Goal: Check status: Check status

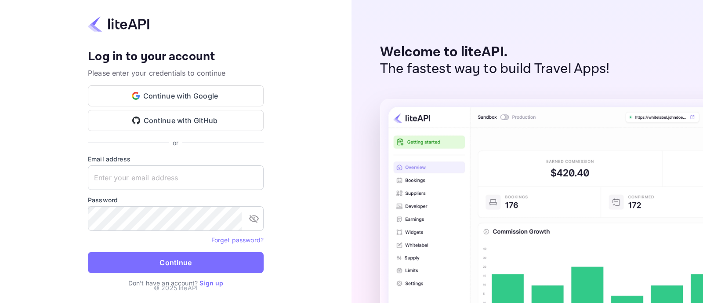
type input "[EMAIL_ADDRESS][DOMAIN_NAME]"
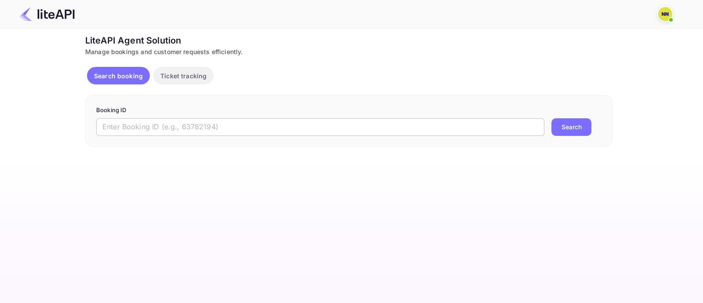
click at [210, 122] on input "text" at bounding box center [320, 127] width 448 height 18
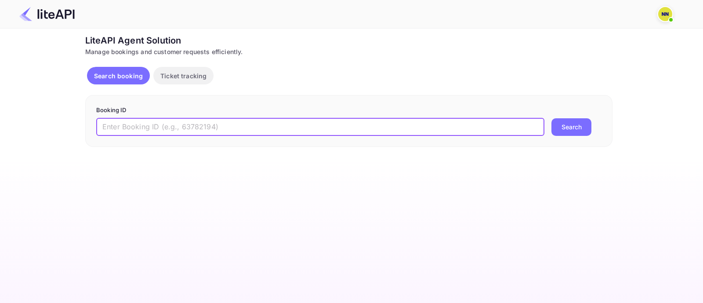
paste input "9118438"
type input "9118438"
click at [584, 135] on div "Booking ID 9118438 ​ Search" at bounding box center [348, 121] width 527 height 52
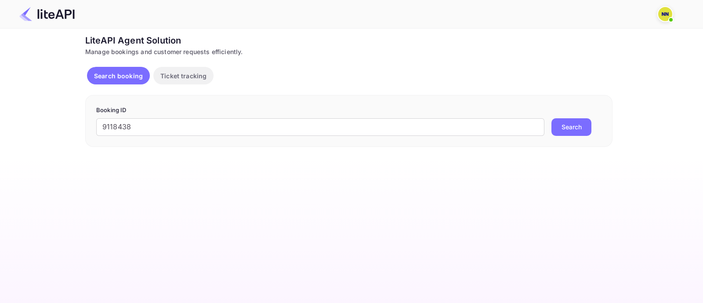
click at [587, 122] on button "Search" at bounding box center [571, 127] width 40 height 18
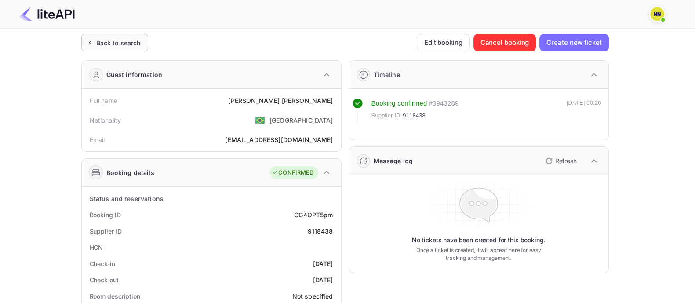
click at [130, 43] on div "Back to search" at bounding box center [118, 42] width 44 height 9
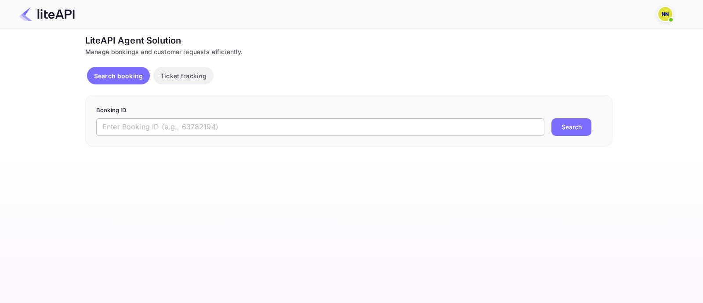
drag, startPoint x: 125, startPoint y: 126, endPoint x: 150, endPoint y: 134, distance: 26.1
click at [135, 131] on input "text" at bounding box center [320, 127] width 448 height 18
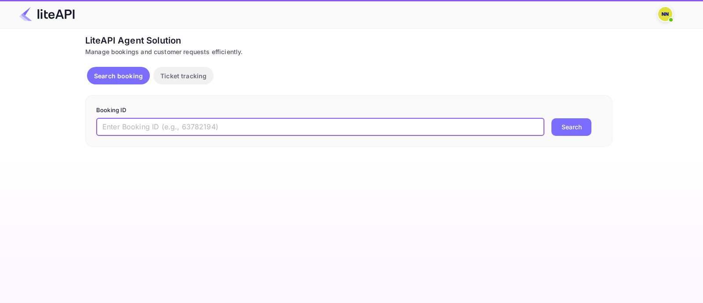
paste input "9051933"
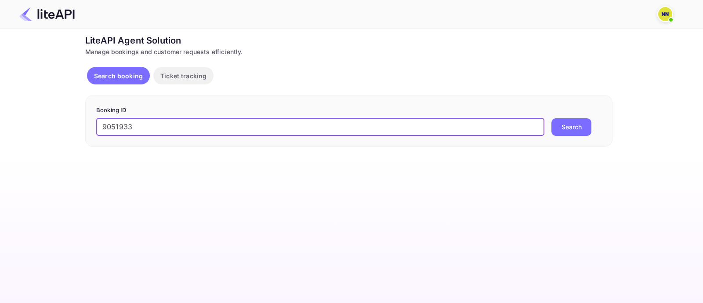
type input "9051933"
click at [572, 134] on button "Search" at bounding box center [571, 127] width 40 height 18
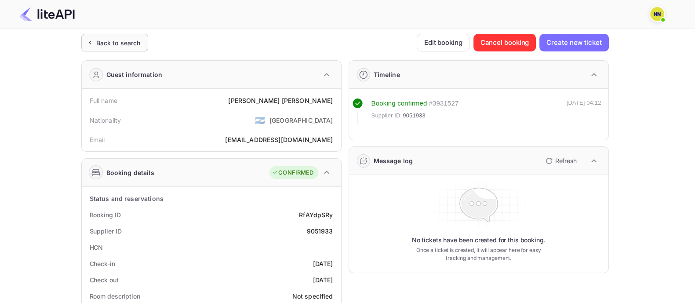
click at [127, 43] on div "Back to search" at bounding box center [118, 42] width 44 height 9
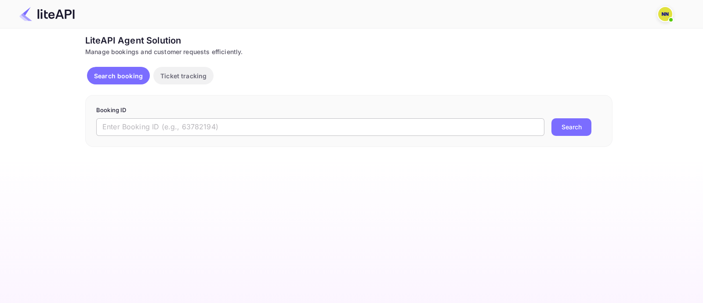
click at [144, 124] on input "text" at bounding box center [320, 127] width 448 height 18
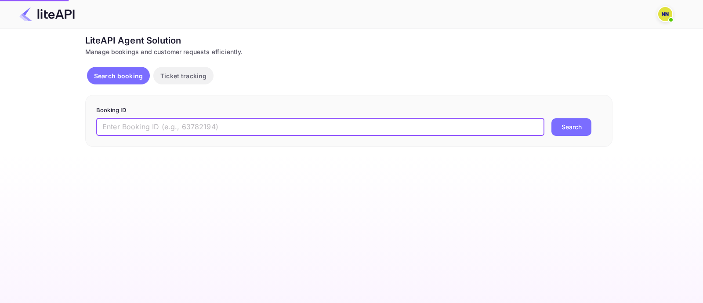
paste input "9026729"
type input "9026729"
click at [559, 128] on button "Search" at bounding box center [571, 127] width 40 height 18
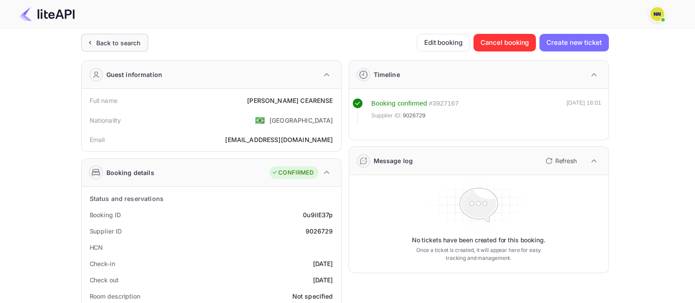
click at [141, 39] on div "Back to search" at bounding box center [114, 43] width 67 height 18
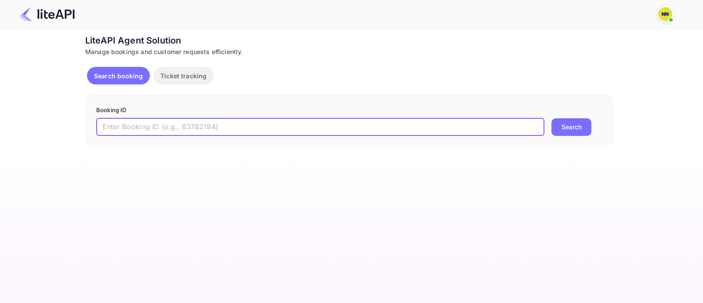
drag, startPoint x: 157, startPoint y: 127, endPoint x: 167, endPoint y: 129, distance: 9.6
click at [158, 127] on input "text" at bounding box center [320, 127] width 448 height 18
paste input "9117118"
type input "9117118"
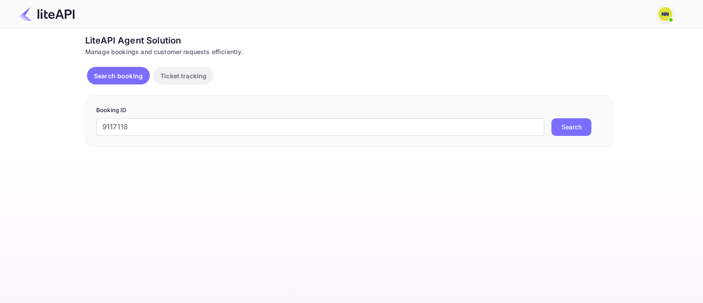
click at [573, 124] on button "Search" at bounding box center [571, 127] width 40 height 18
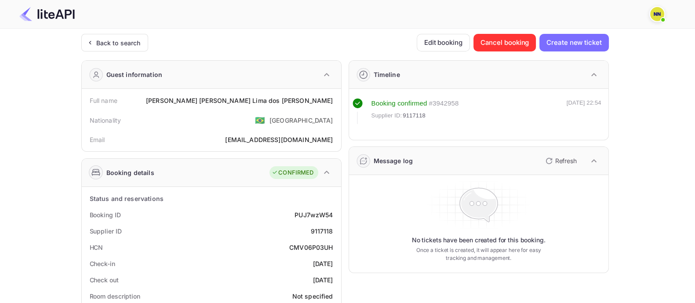
drag, startPoint x: 247, startPoint y: 181, endPoint x: 246, endPoint y: 185, distance: 4.4
click at [246, 183] on div "Booking details CONFIRMED" at bounding box center [211, 173] width 259 height 28
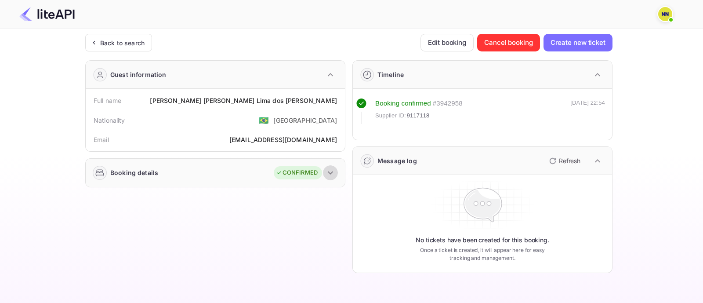
click at [328, 170] on icon "button" at bounding box center [330, 172] width 11 height 11
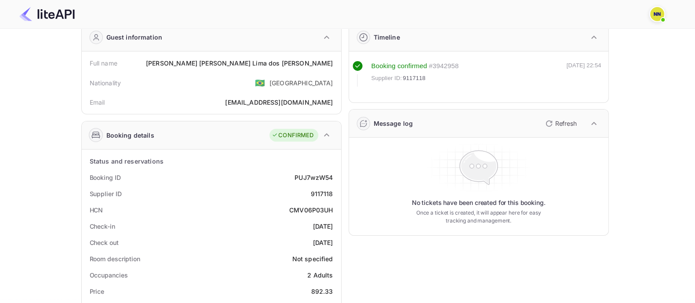
scroll to position [54, 0]
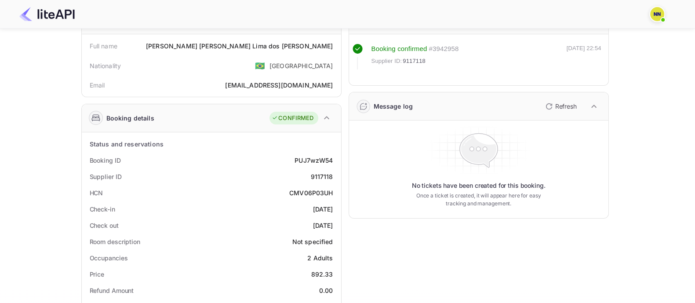
click at [312, 193] on div "CMV06P03UH" at bounding box center [311, 192] width 44 height 9
copy div "CMV06P03UH"
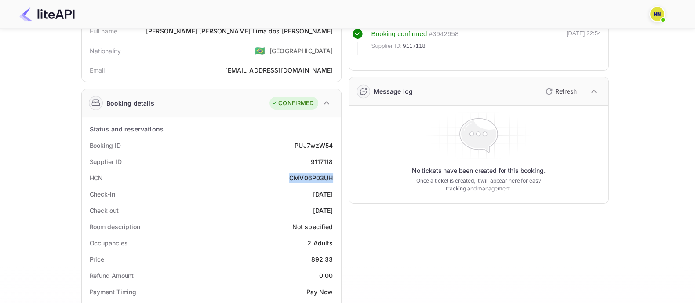
scroll to position [0, 0]
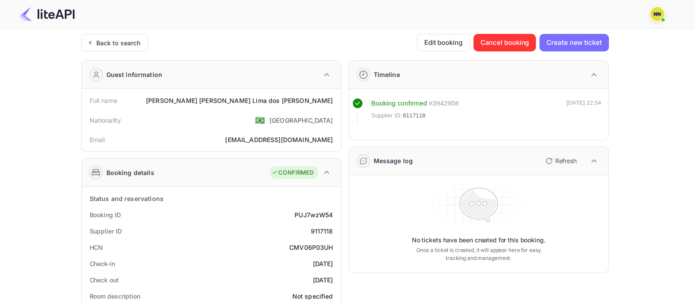
drag, startPoint x: 127, startPoint y: 43, endPoint x: 125, endPoint y: 63, distance: 20.3
click at [127, 43] on div "Back to search" at bounding box center [118, 42] width 44 height 9
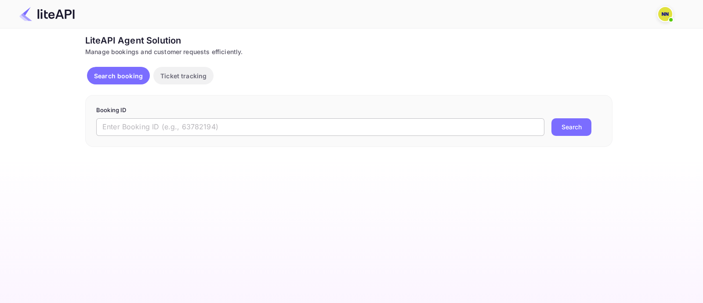
drag, startPoint x: 119, startPoint y: 122, endPoint x: 131, endPoint y: 126, distance: 12.5
click at [120, 122] on input "text" at bounding box center [320, 127] width 448 height 18
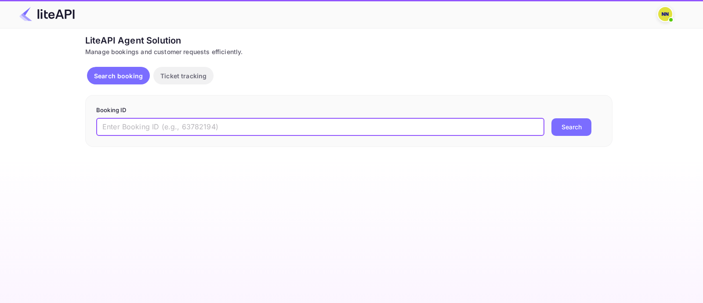
paste input "7539296"
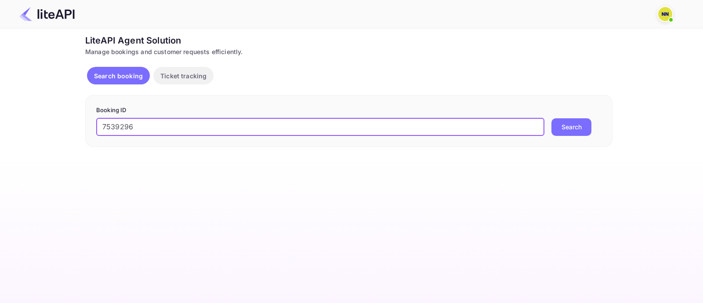
type input "7539296"
click at [581, 131] on button "Search" at bounding box center [571, 127] width 40 height 18
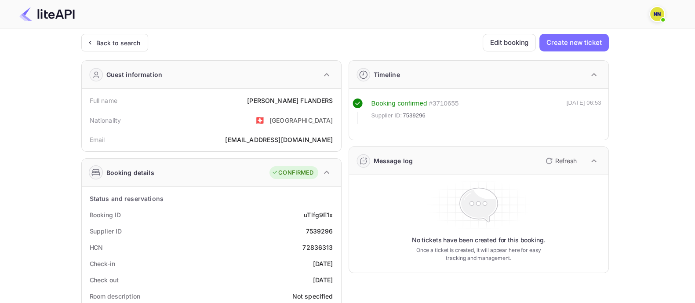
click at [330, 246] on div "72836313" at bounding box center [317, 247] width 30 height 9
copy div "72836313"
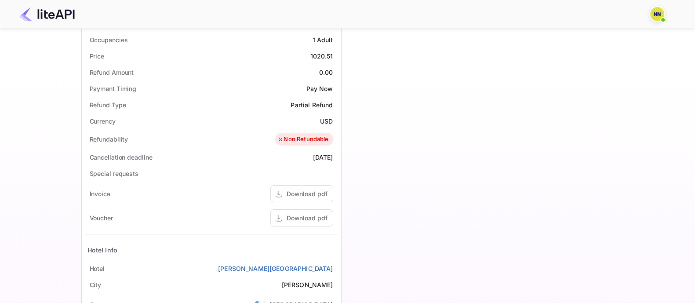
scroll to position [275, 0]
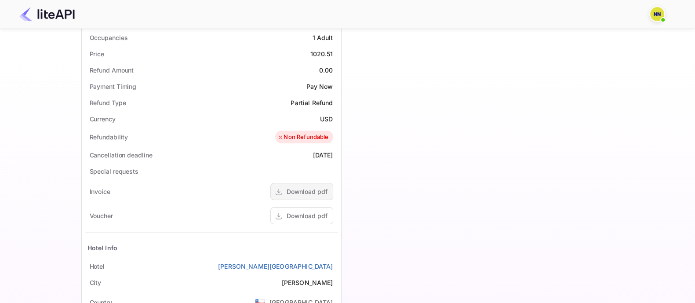
click at [304, 192] on div "Download pdf" at bounding box center [307, 191] width 41 height 9
click at [302, 214] on div "Download pdf" at bounding box center [307, 215] width 41 height 9
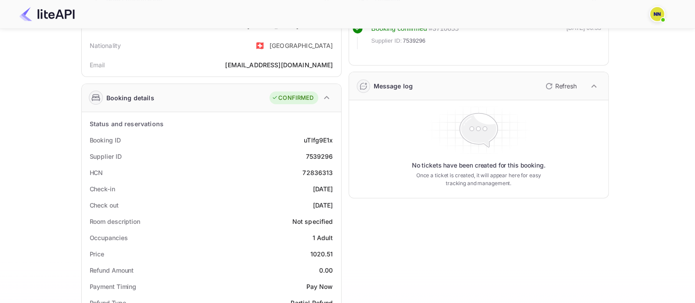
scroll to position [0, 0]
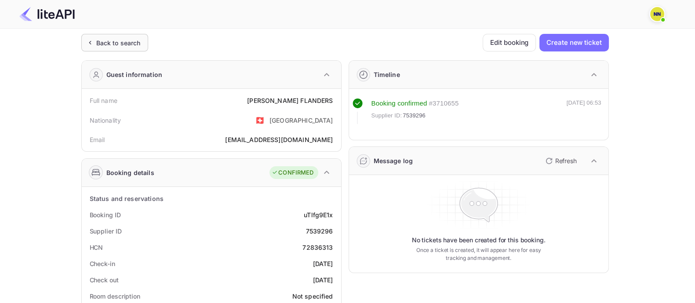
click at [134, 36] on div "Back to search" at bounding box center [114, 43] width 67 height 18
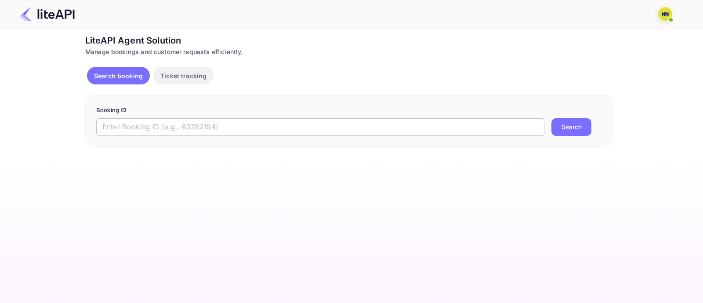
click at [165, 119] on input "text" at bounding box center [320, 127] width 448 height 18
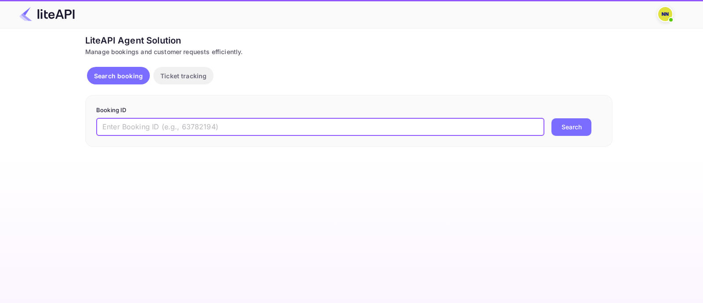
paste input "5218612"
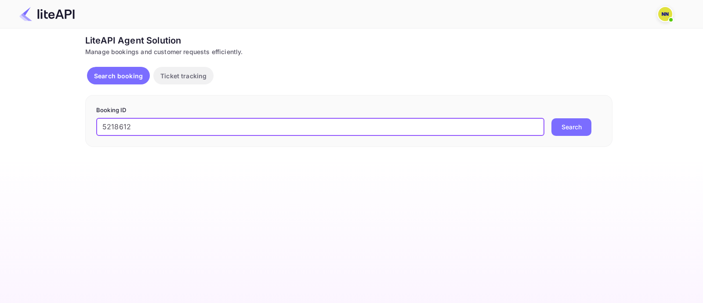
click at [564, 128] on button "Search" at bounding box center [571, 127] width 40 height 18
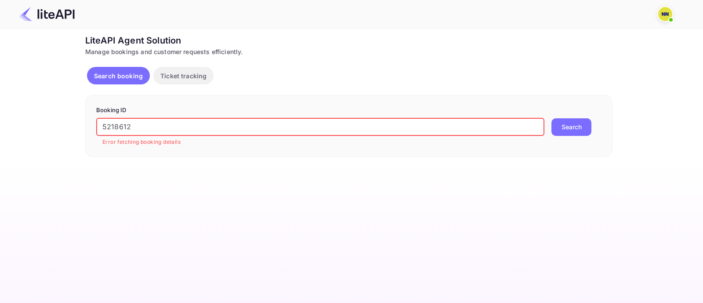
drag, startPoint x: 147, startPoint y: 123, endPoint x: 105, endPoint y: 107, distance: 45.6
click at [0, 111] on div "Unsaved Changes Ticket Affiliate URL [URL][DOMAIN_NAME] Business partner name N…" at bounding box center [346, 93] width 693 height 128
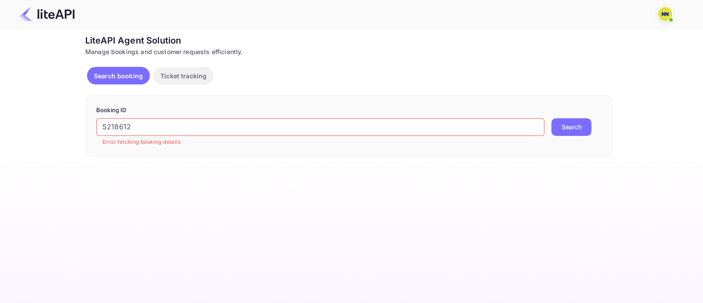
click at [573, 126] on button "Search" at bounding box center [571, 127] width 40 height 18
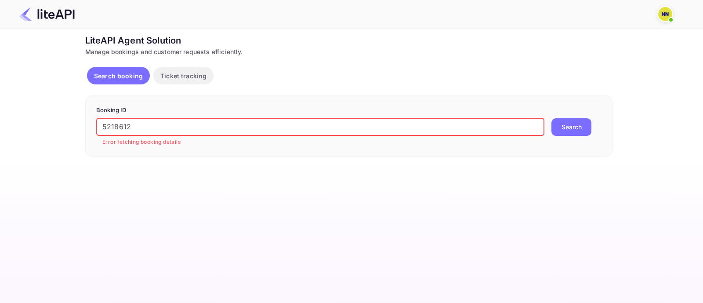
click at [118, 127] on input "5218612" at bounding box center [320, 127] width 448 height 18
paste input "9130281"
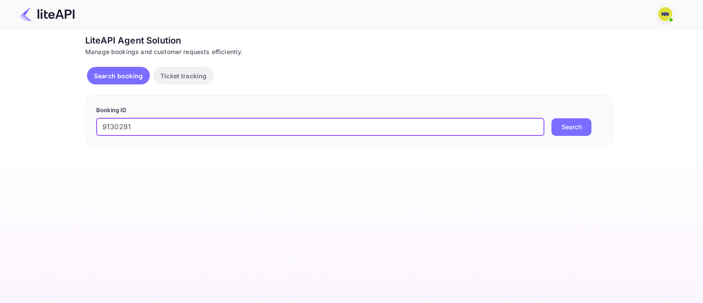
type input "9130281"
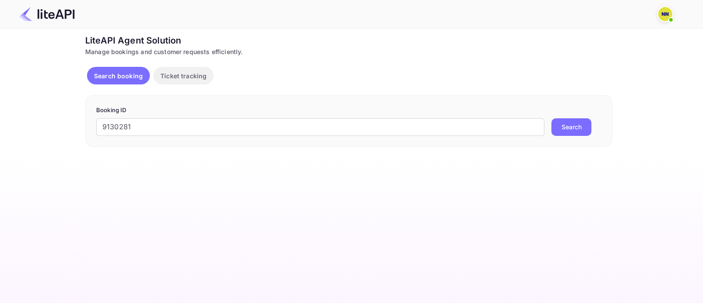
click at [556, 131] on button "Search" at bounding box center [571, 127] width 40 height 18
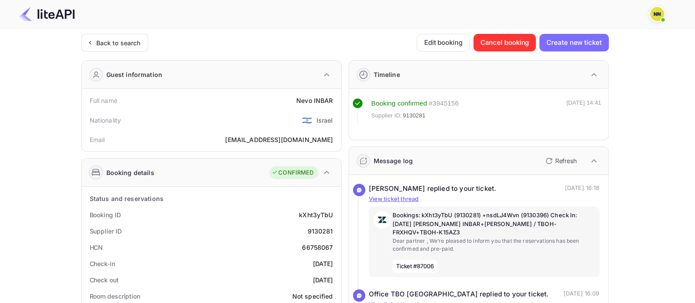
click at [312, 245] on div "66758067" at bounding box center [317, 247] width 31 height 9
copy div "66758067"
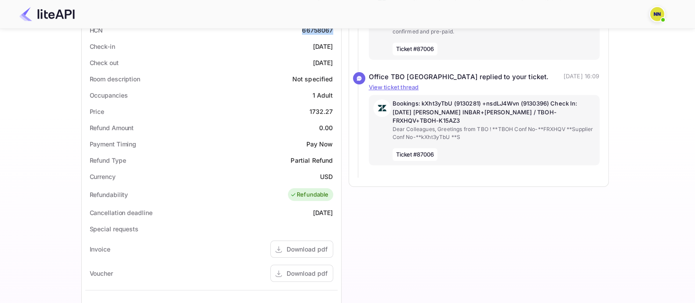
scroll to position [275, 0]
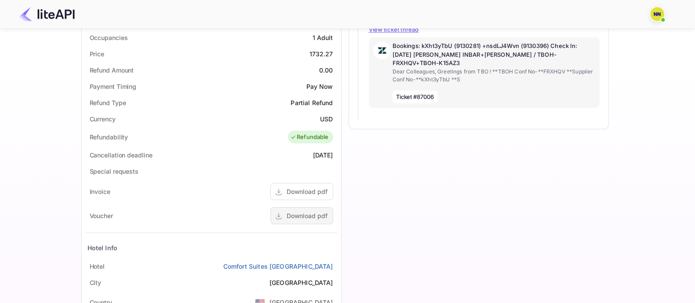
click at [312, 216] on div "Download pdf" at bounding box center [307, 215] width 41 height 9
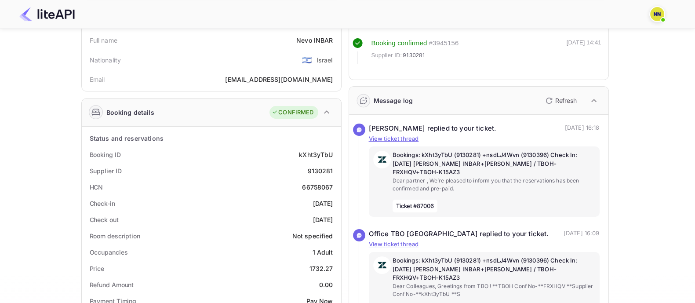
scroll to position [0, 0]
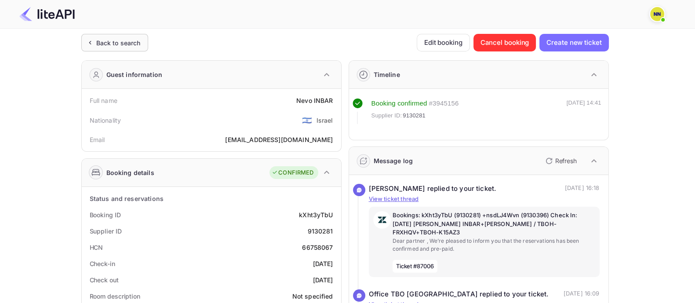
click at [132, 37] on div "Back to search" at bounding box center [114, 43] width 67 height 18
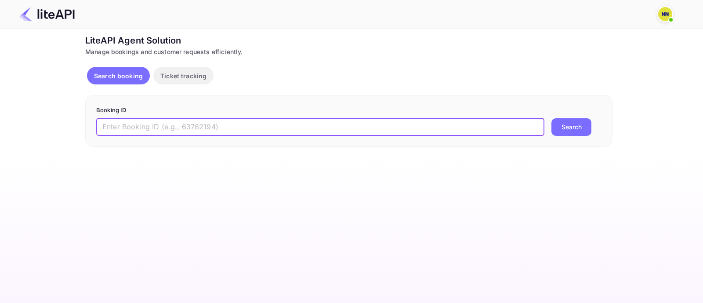
drag, startPoint x: 123, startPoint y: 126, endPoint x: 176, endPoint y: 135, distance: 54.0
click at [127, 127] on input "text" at bounding box center [320, 127] width 448 height 18
paste input "6191360"
click at [564, 133] on button "Search" at bounding box center [571, 127] width 40 height 18
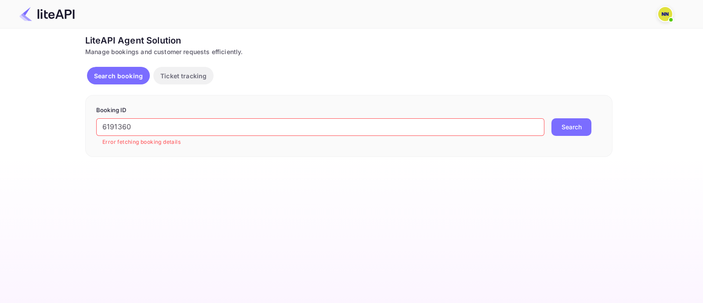
click at [196, 129] on input "6191360" at bounding box center [320, 127] width 448 height 18
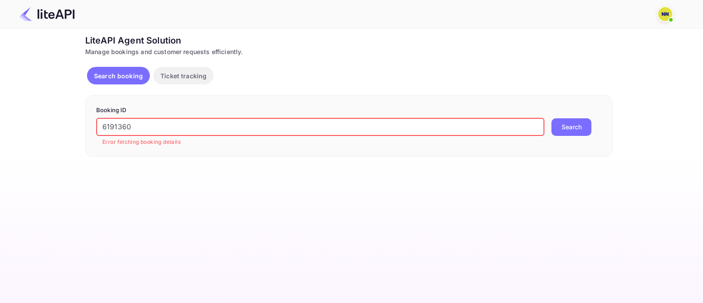
click at [196, 129] on input "6191360" at bounding box center [320, 127] width 448 height 18
paste input "9134889"
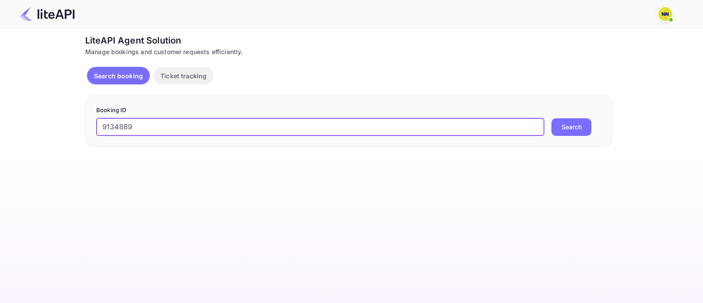
type input "9134889"
click at [570, 134] on button "Search" at bounding box center [571, 127] width 40 height 18
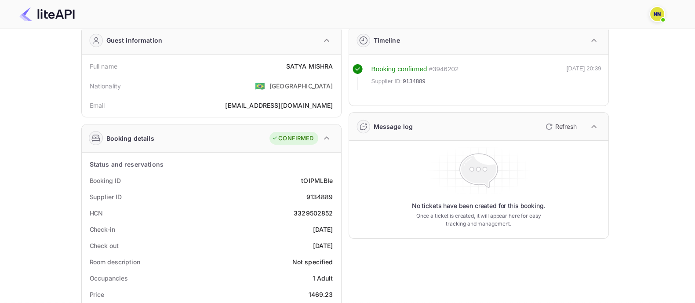
scroll to position [109, 0]
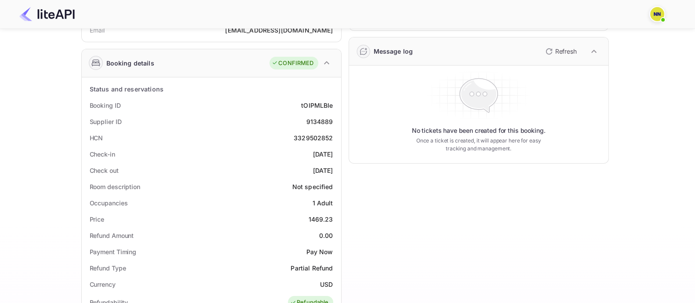
click at [312, 138] on div "3329502852" at bounding box center [314, 137] width 40 height 9
copy div "3329502852"
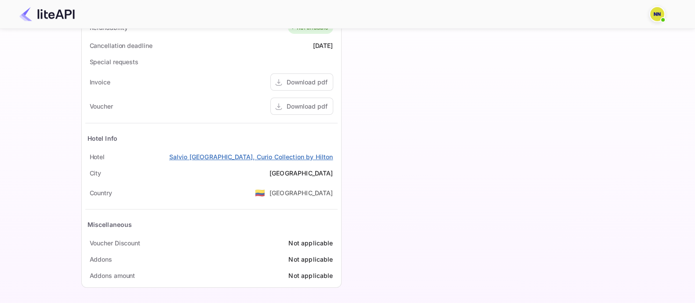
scroll to position [275, 0]
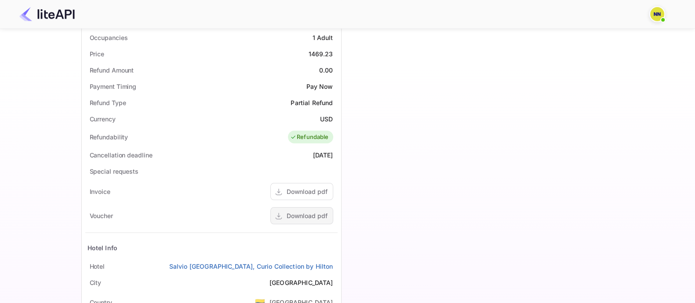
click at [305, 207] on div "Download pdf" at bounding box center [301, 215] width 63 height 17
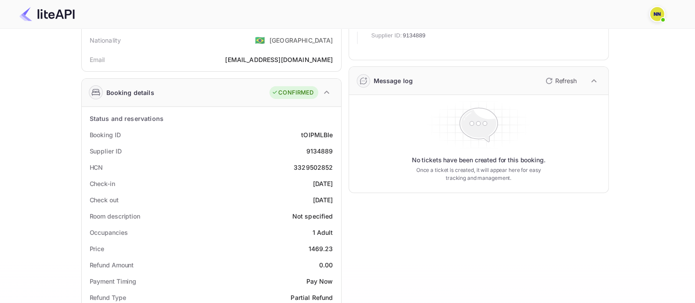
scroll to position [0, 0]
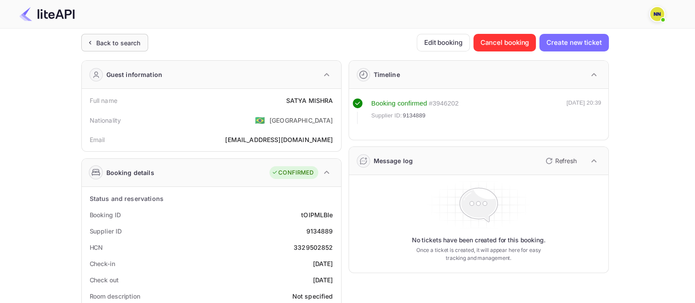
click at [128, 46] on div "Back to search" at bounding box center [118, 42] width 44 height 9
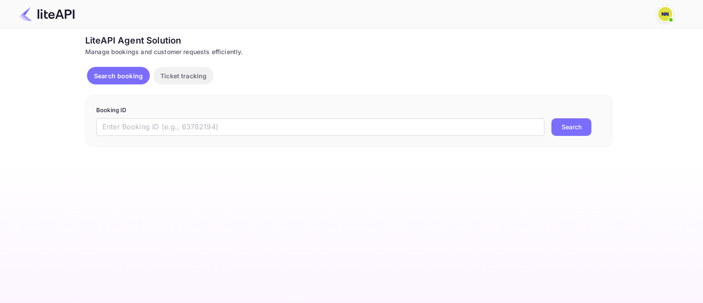
click at [143, 135] on div "Booking ID ​ Search" at bounding box center [348, 121] width 527 height 52
click at [146, 131] on input "text" at bounding box center [320, 127] width 448 height 18
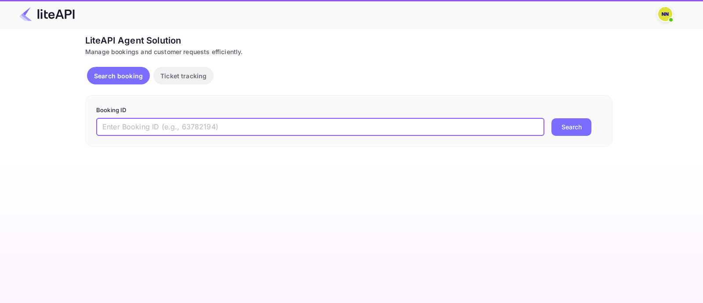
paste input "8880738"
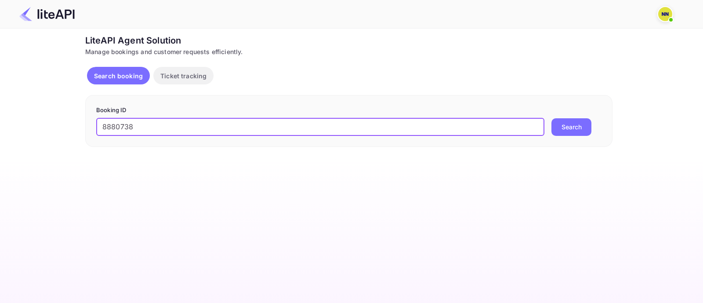
type input "8880738"
click at [568, 122] on button "Search" at bounding box center [571, 127] width 40 height 18
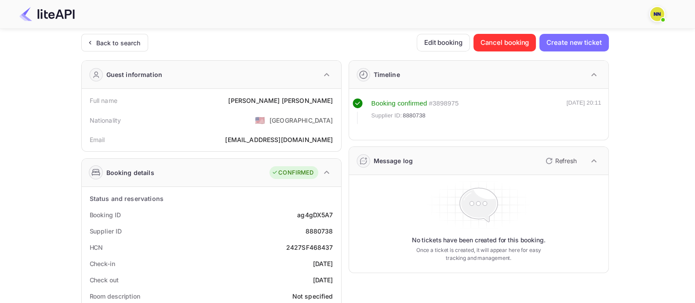
scroll to position [54, 0]
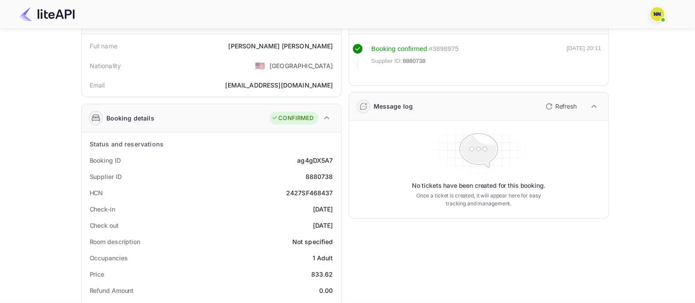
click at [305, 191] on div "2427SF468437" at bounding box center [309, 192] width 47 height 9
copy div "2427SF468437"
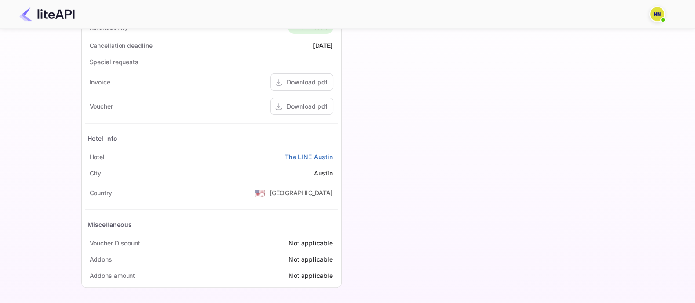
scroll to position [275, 0]
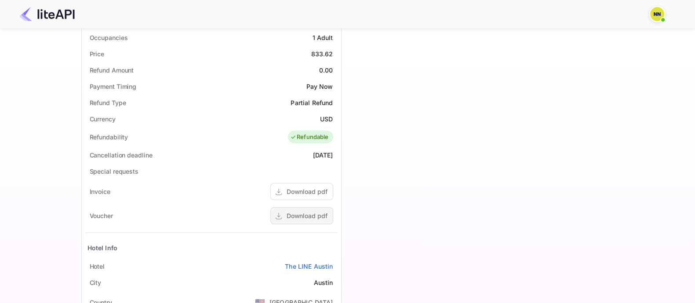
click at [288, 215] on div "Download pdf" at bounding box center [307, 215] width 41 height 9
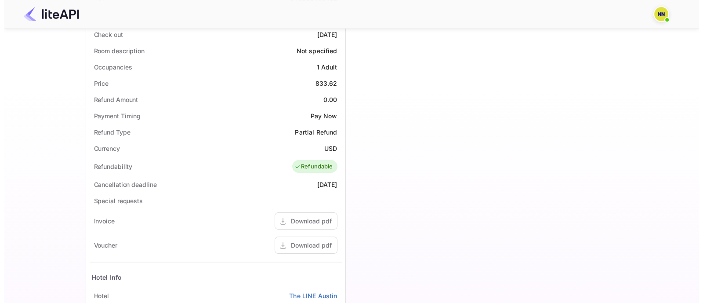
scroll to position [0, 0]
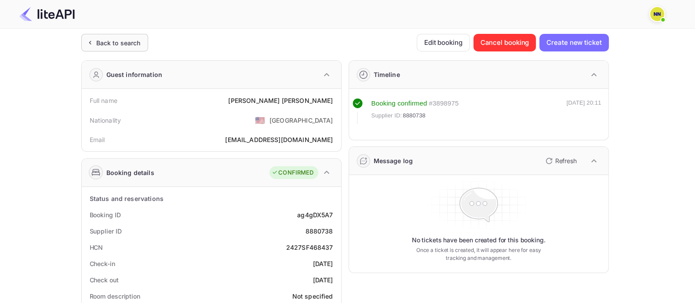
click at [144, 41] on div "Back to search" at bounding box center [114, 43] width 67 height 18
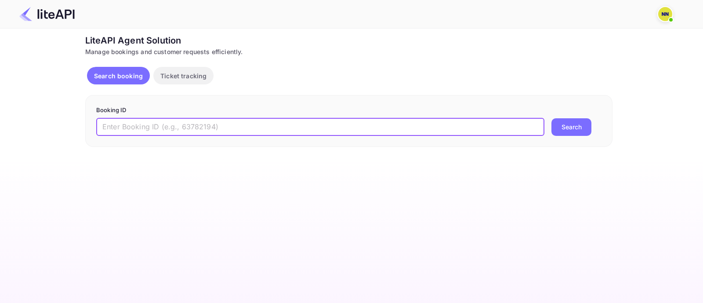
drag, startPoint x: 130, startPoint y: 127, endPoint x: 288, endPoint y: 137, distance: 158.5
click at [132, 127] on input "text" at bounding box center [320, 127] width 448 height 18
paste input "7472926"
type input "7472926"
click at [573, 129] on button "Search" at bounding box center [571, 127] width 40 height 18
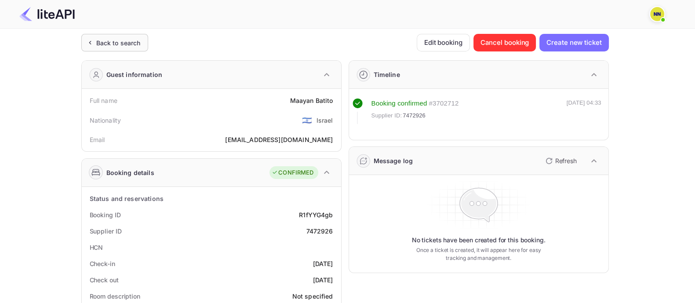
click at [127, 46] on div "Back to search" at bounding box center [118, 42] width 44 height 9
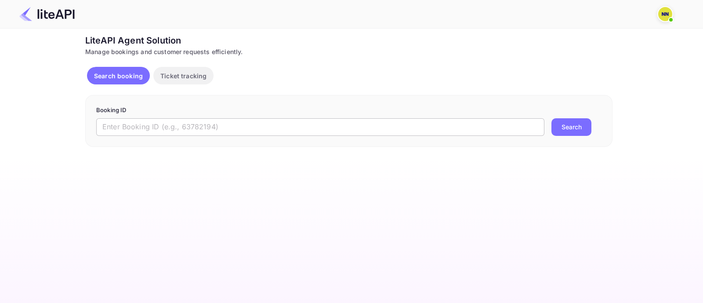
click at [131, 124] on input "text" at bounding box center [320, 127] width 448 height 18
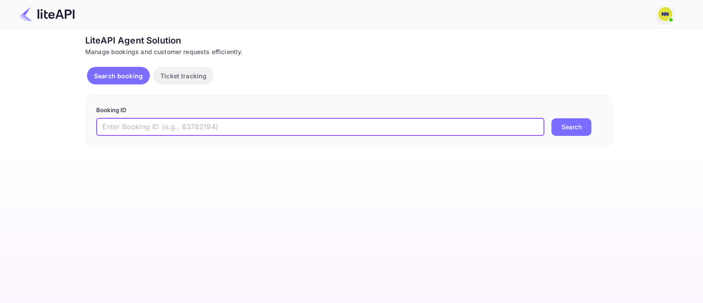
paste input "8914365"
type input "8914365"
click at [563, 126] on button "Search" at bounding box center [571, 127] width 40 height 18
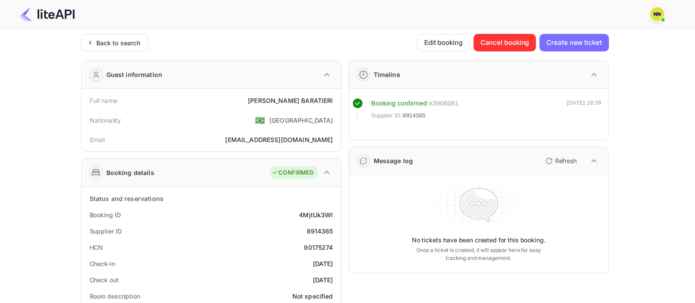
click at [320, 248] on div "90175274" at bounding box center [318, 247] width 29 height 9
copy div "90175274"
click at [113, 47] on div "Back to search" at bounding box center [118, 42] width 44 height 9
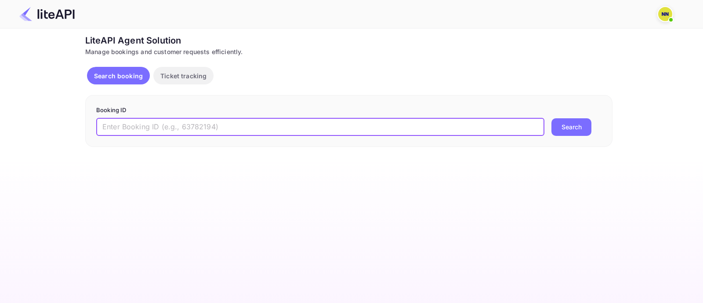
drag, startPoint x: 113, startPoint y: 122, endPoint x: 179, endPoint y: 126, distance: 66.1
click at [115, 124] on input "text" at bounding box center [320, 127] width 448 height 18
paste input "8854367"
type input "8854367"
click at [572, 124] on button "Search" at bounding box center [571, 127] width 40 height 18
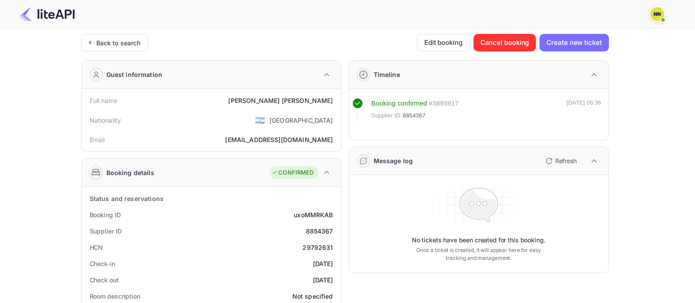
click at [312, 244] on div "29792631" at bounding box center [317, 247] width 30 height 9
copy div "29792631"
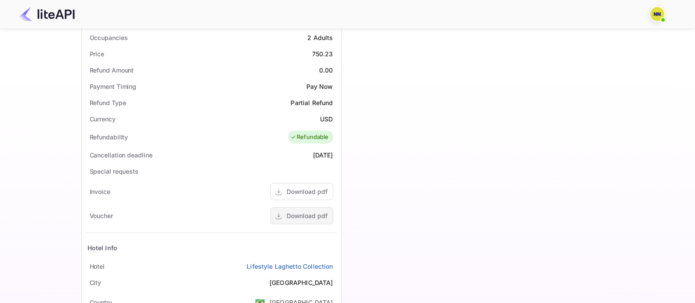
click at [314, 215] on div "Download pdf" at bounding box center [307, 215] width 41 height 9
